Goal: Obtain resource: Obtain resource

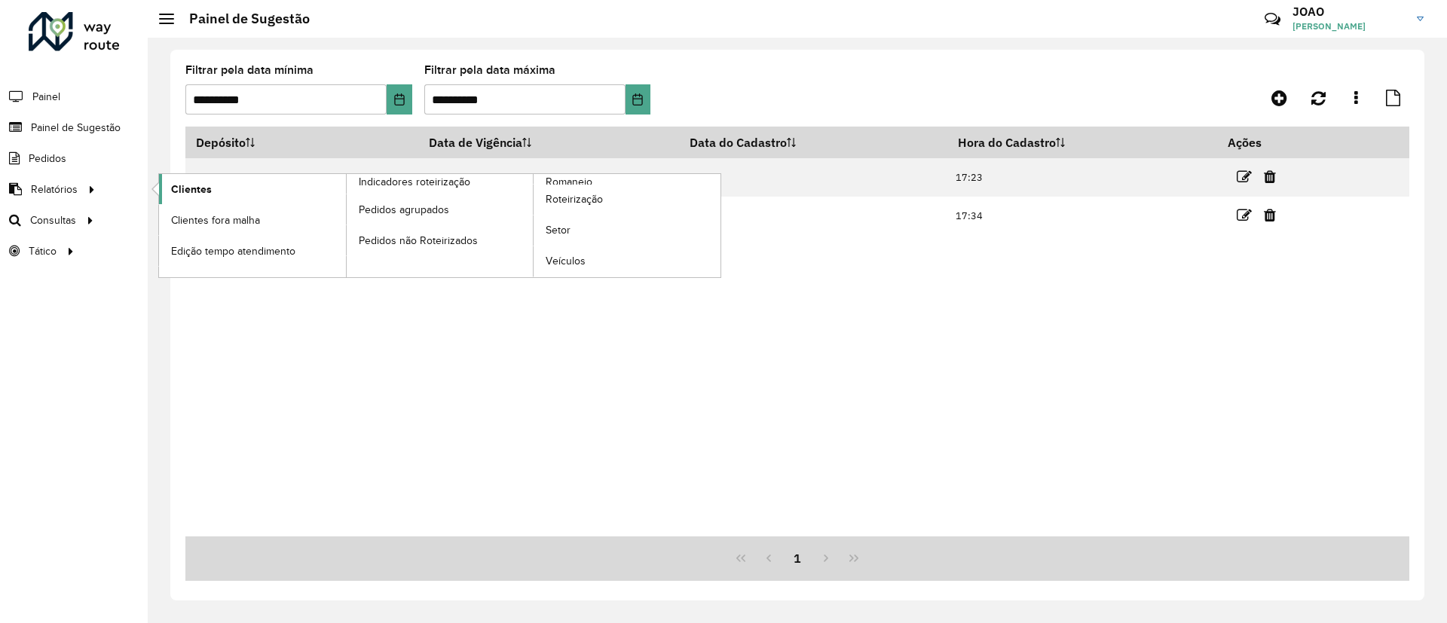
click at [190, 191] on span "Clientes" at bounding box center [191, 190] width 41 height 16
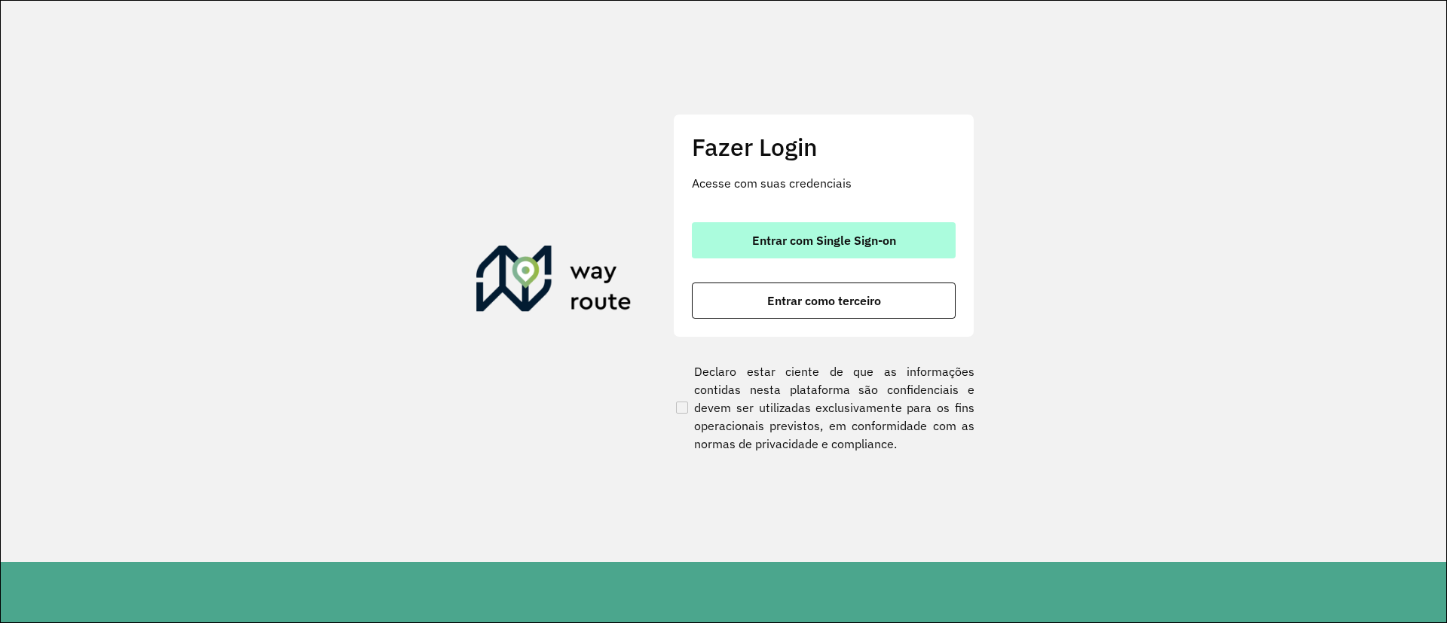
click at [788, 234] on span "Entrar com Single Sign-on" at bounding box center [824, 240] width 144 height 12
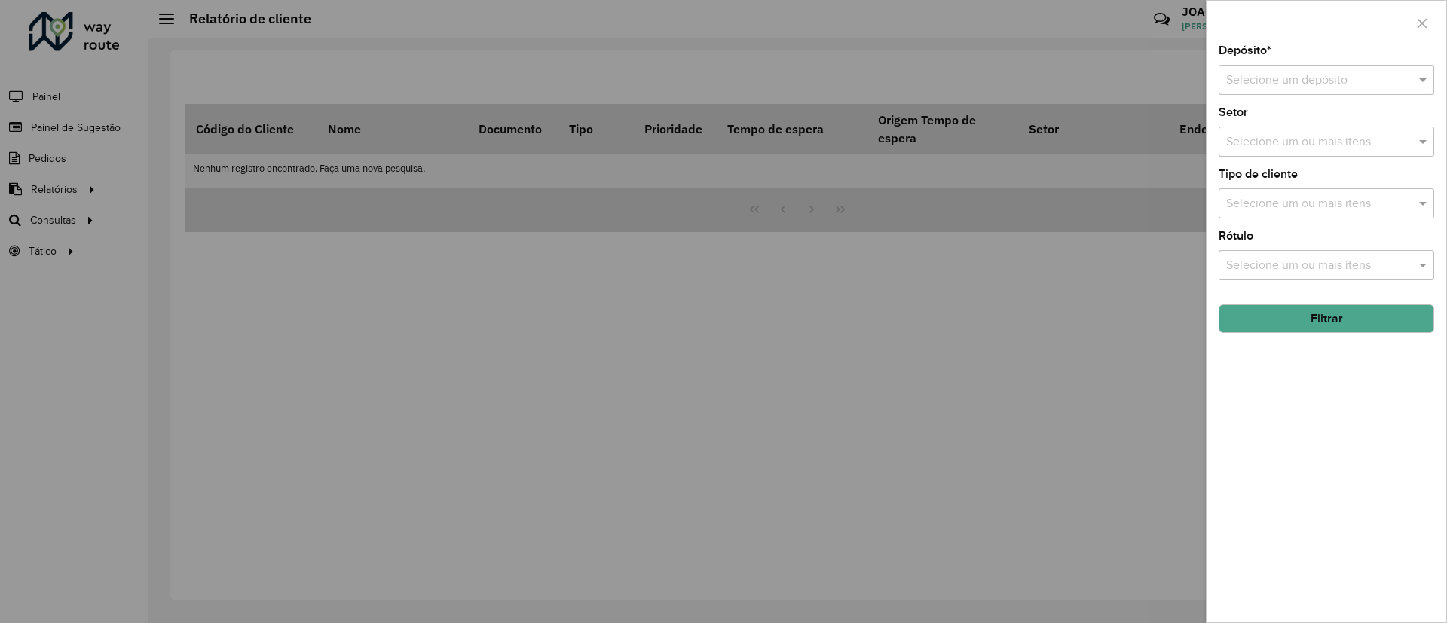
click at [1373, 215] on div "Selecione um ou mais itens" at bounding box center [1327, 203] width 216 height 30
click at [1312, 81] on input "text" at bounding box center [1312, 81] width 170 height 18
click at [1271, 142] on span "CDD [PERSON_NAME]" at bounding box center [1285, 148] width 119 height 13
click at [1377, 204] on input "text" at bounding box center [1319, 204] width 193 height 18
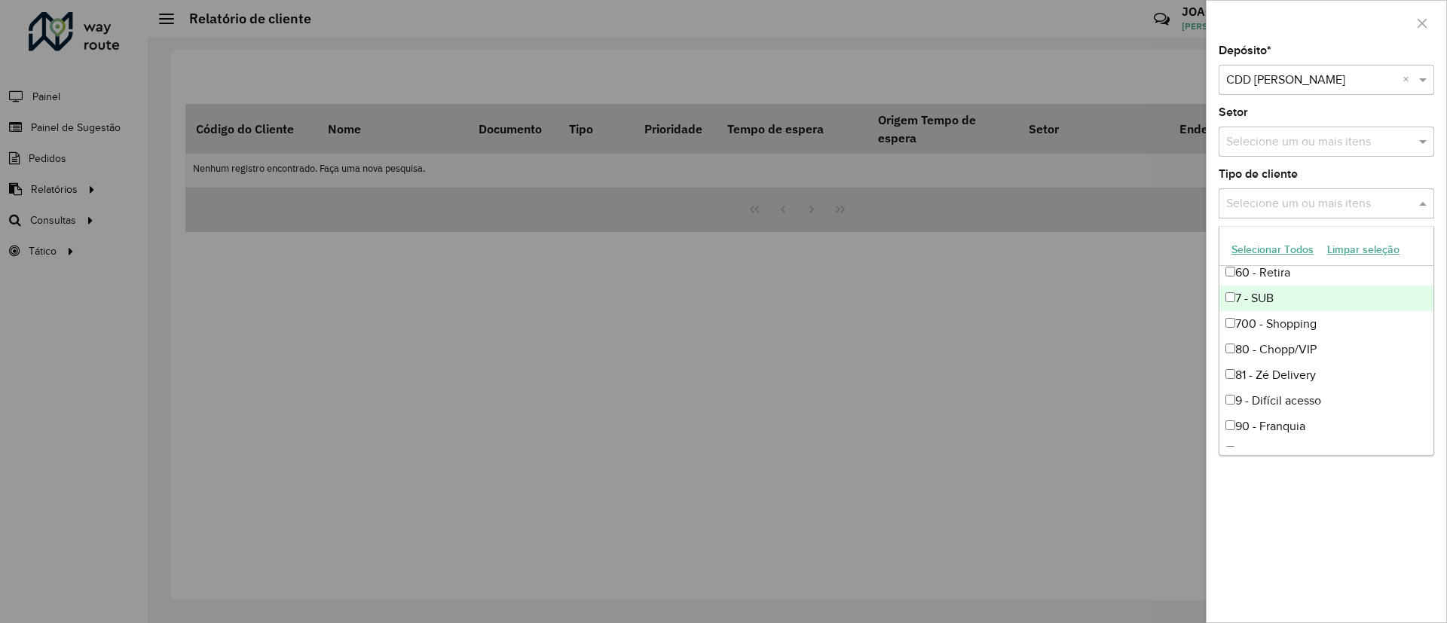
scroll to position [204, 0]
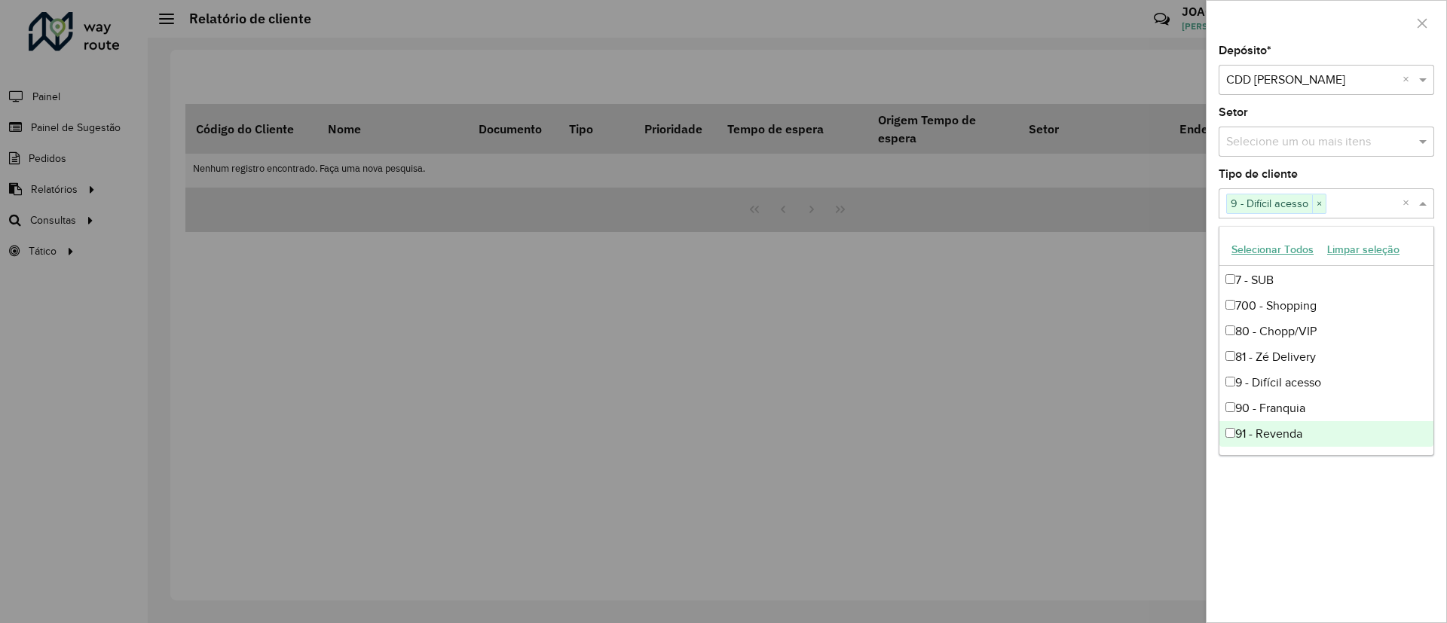
click at [1300, 502] on div "Depósito * Selecione um depósito × CDD [PERSON_NAME] × Setor Selecione um ou ma…" at bounding box center [1327, 333] width 240 height 577
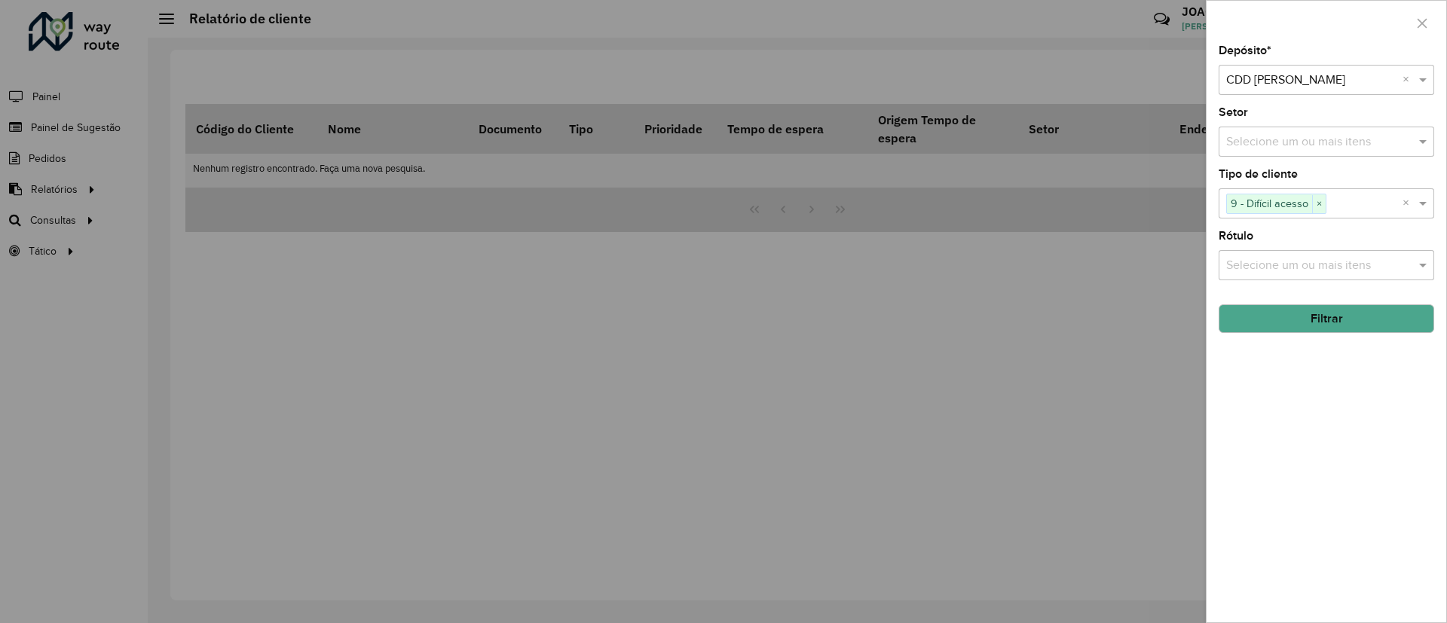
click at [1315, 320] on button "Filtrar" at bounding box center [1327, 319] width 216 height 29
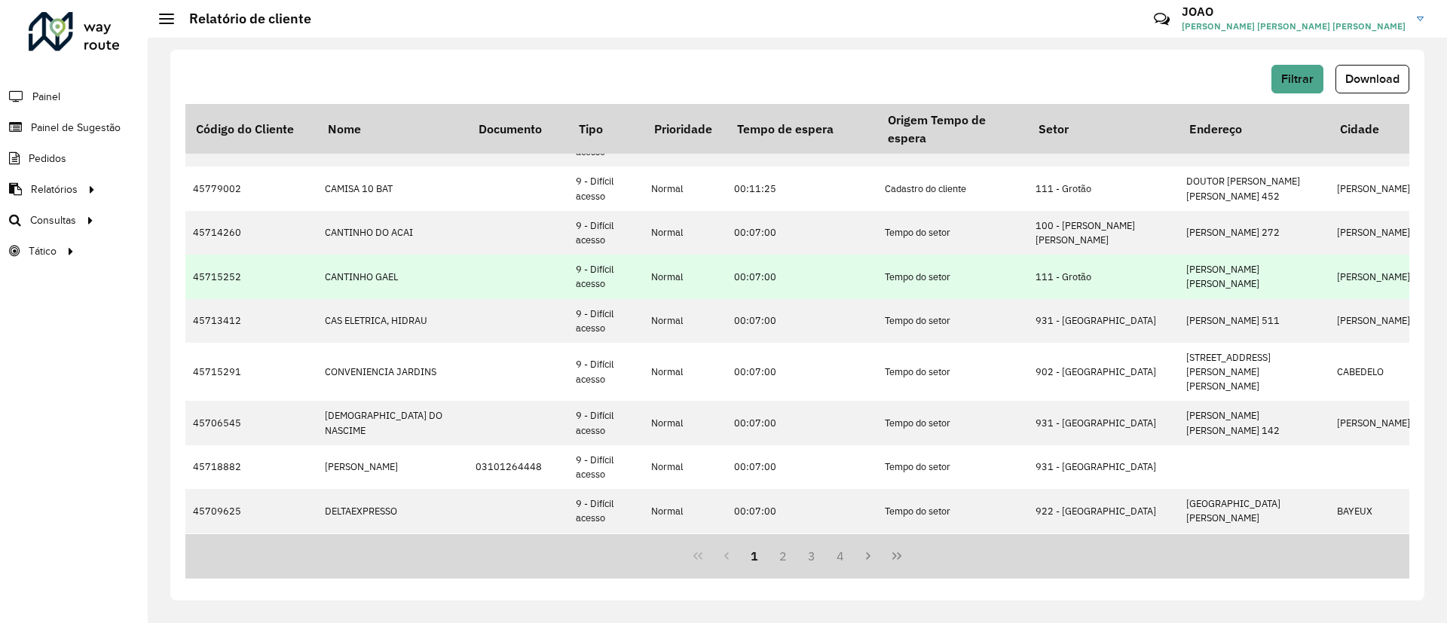
scroll to position [504, 0]
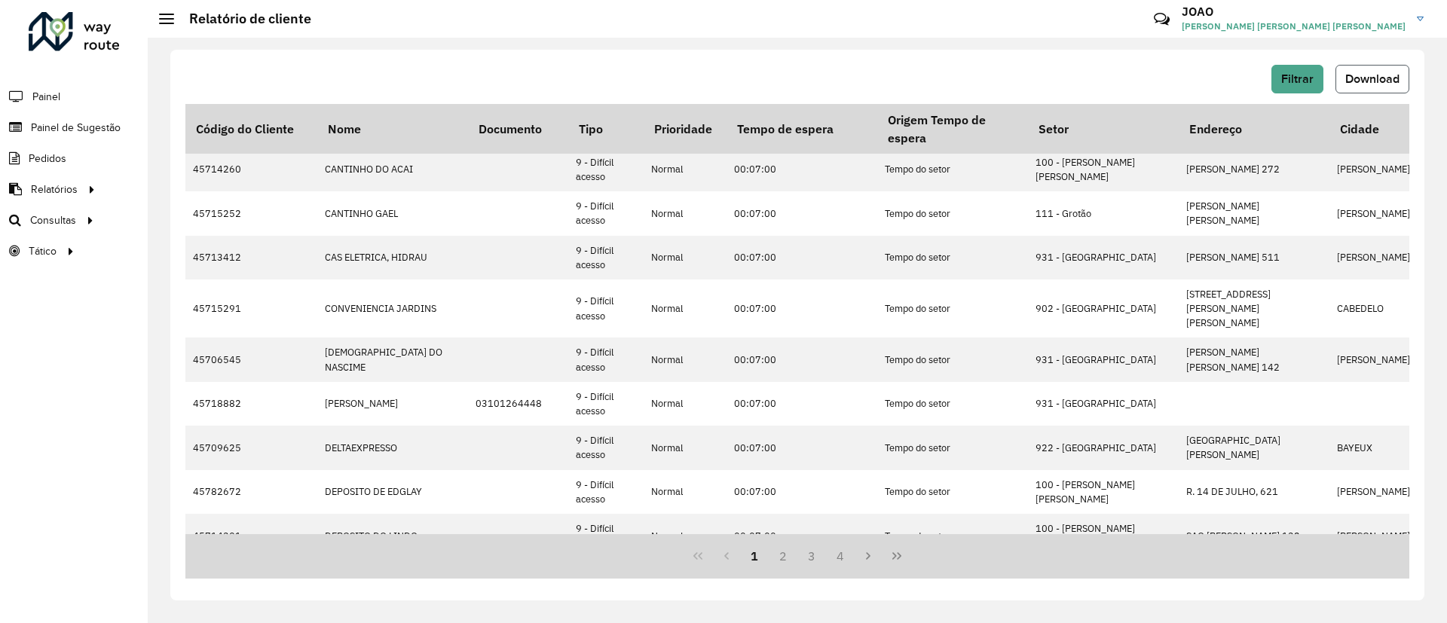
click at [1375, 75] on span "Download" at bounding box center [1373, 78] width 54 height 13
